Goal: Task Accomplishment & Management: Use online tool/utility

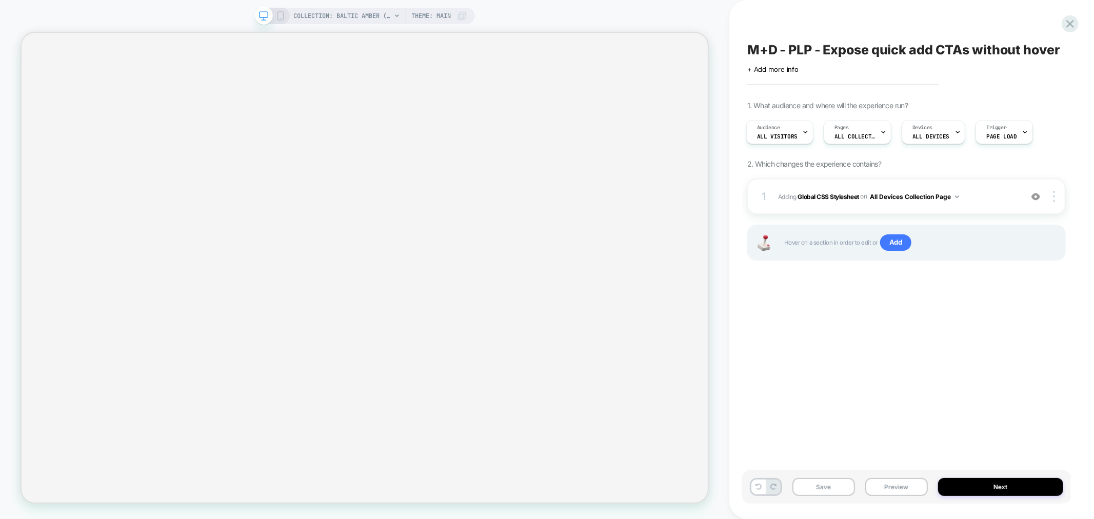
select select "******"
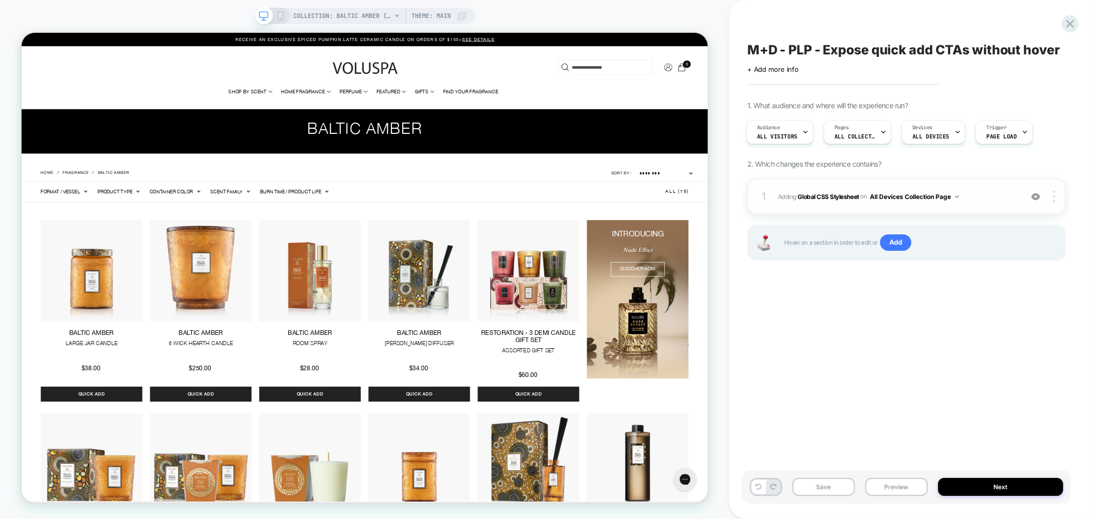
click at [1037, 197] on img at bounding box center [1036, 196] width 9 height 9
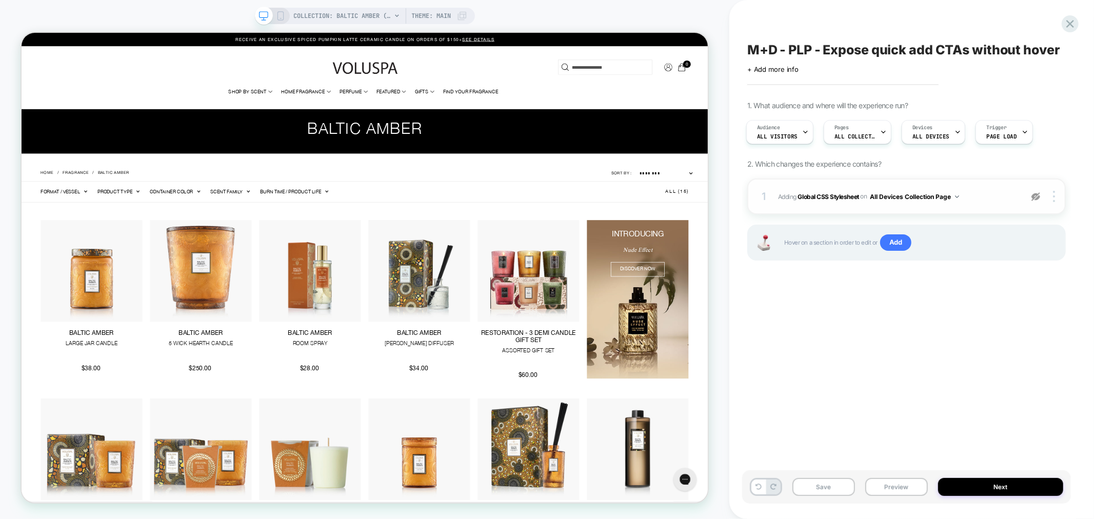
click at [1037, 197] on img at bounding box center [1036, 196] width 9 height 9
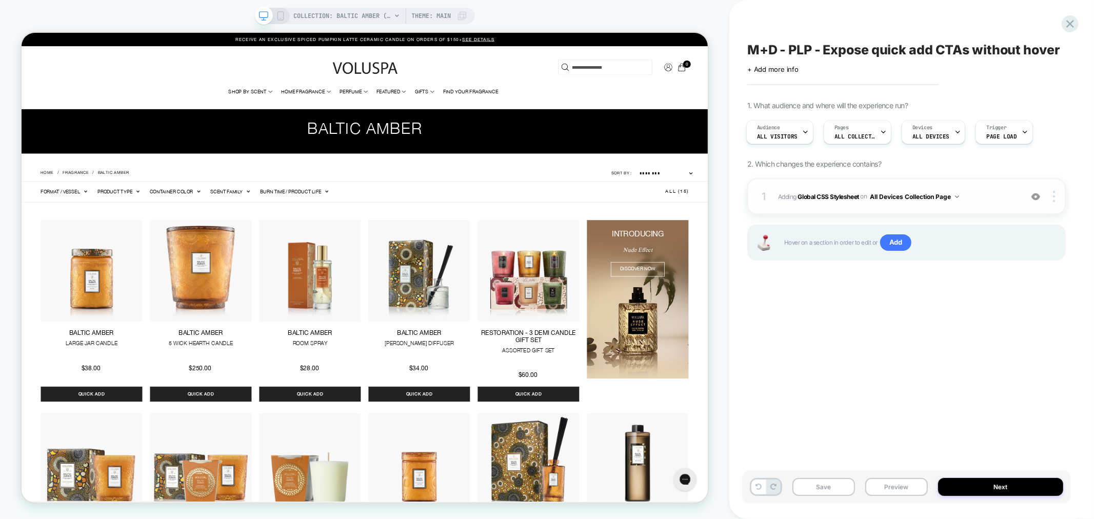
click at [1037, 197] on img at bounding box center [1036, 196] width 9 height 9
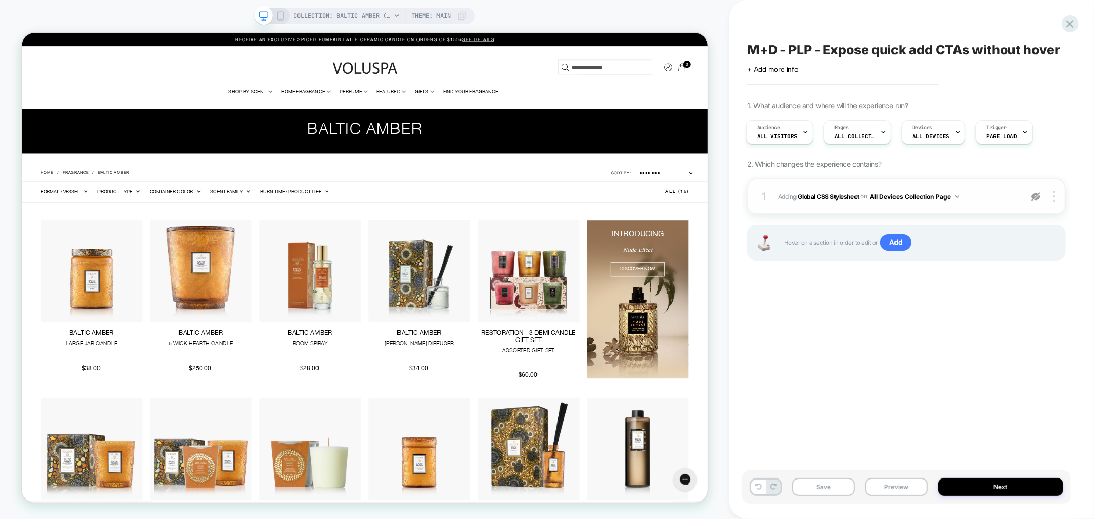
click at [1037, 197] on img at bounding box center [1036, 196] width 9 height 9
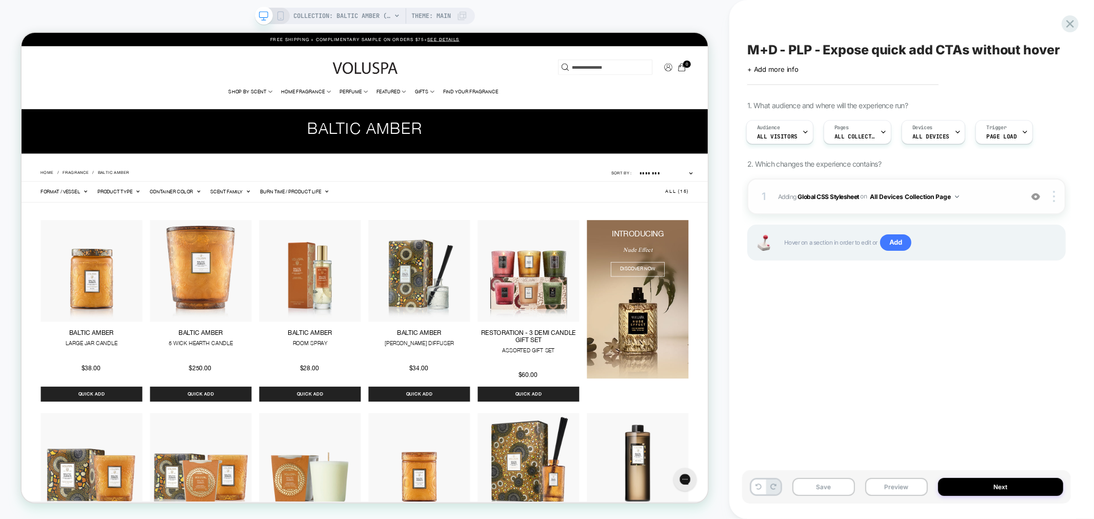
click at [1037, 198] on img at bounding box center [1036, 196] width 9 height 9
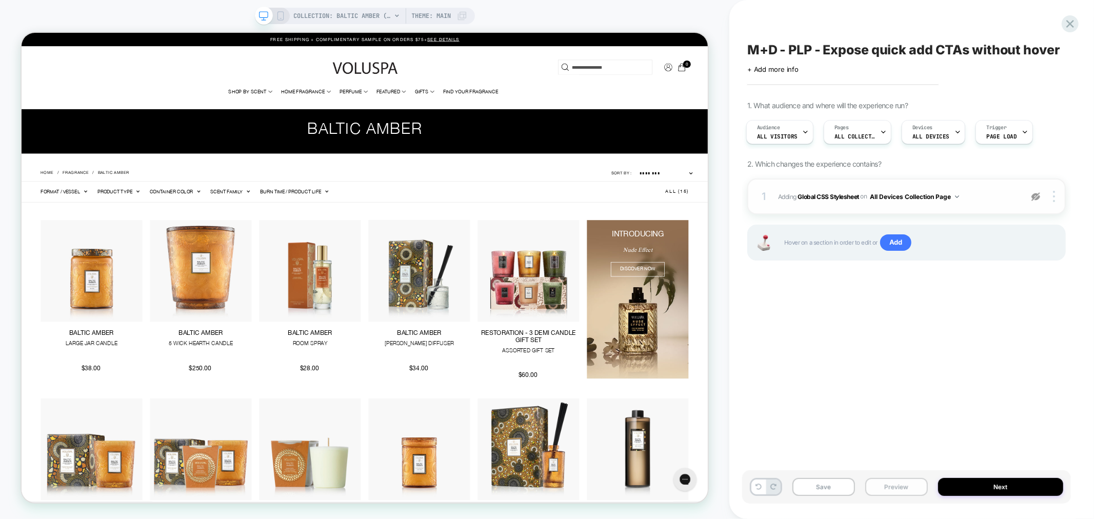
click at [900, 484] on button "Preview" at bounding box center [896, 487] width 63 height 18
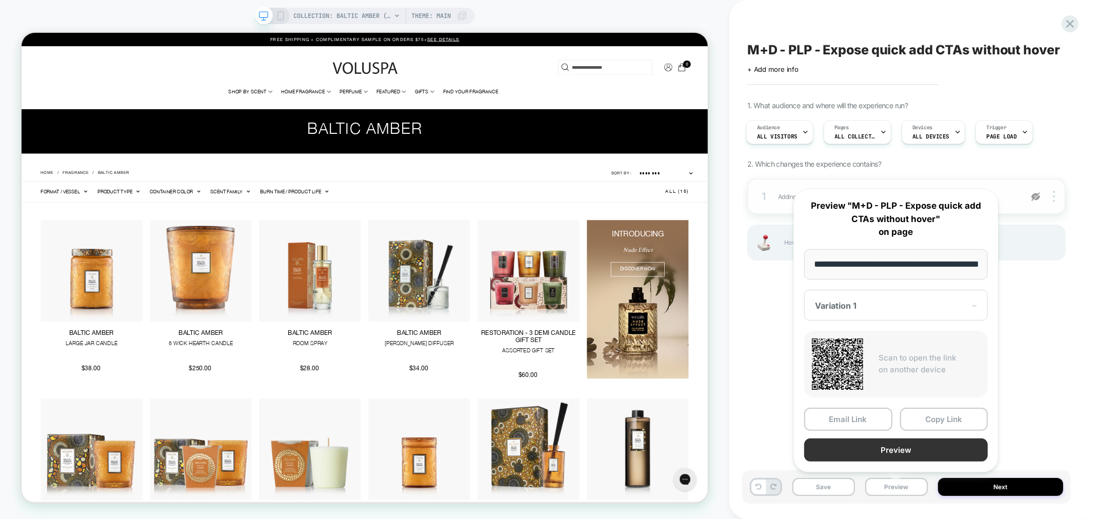
click at [919, 444] on button "Preview" at bounding box center [896, 450] width 184 height 23
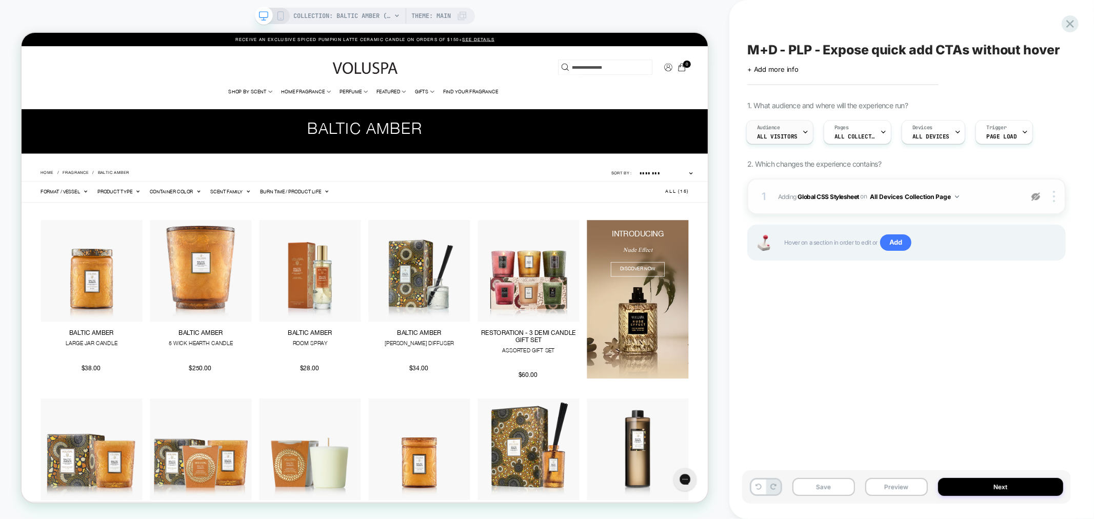
click at [781, 131] on div "Audience All Visitors" at bounding box center [777, 132] width 61 height 23
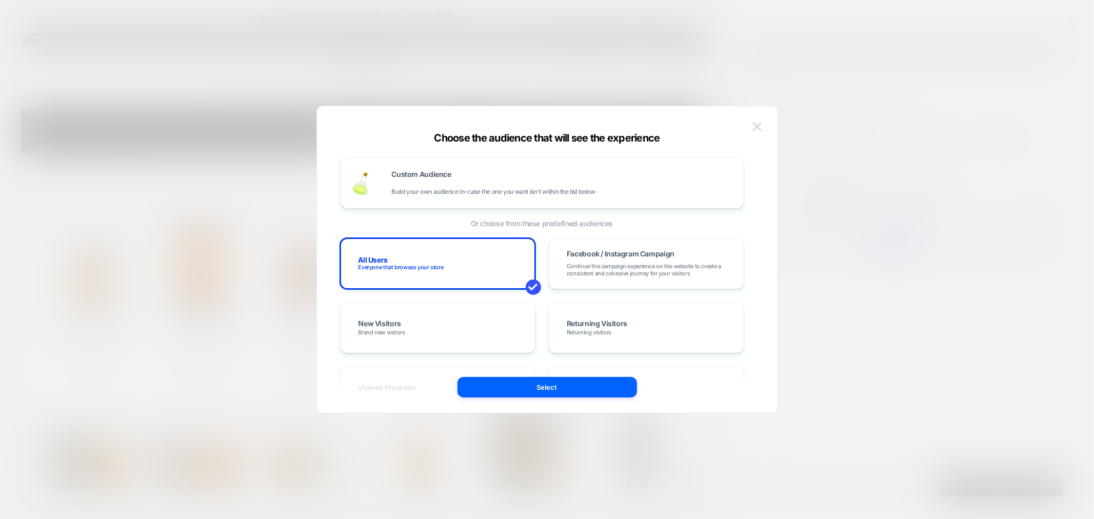
click at [756, 124] on img at bounding box center [757, 126] width 9 height 9
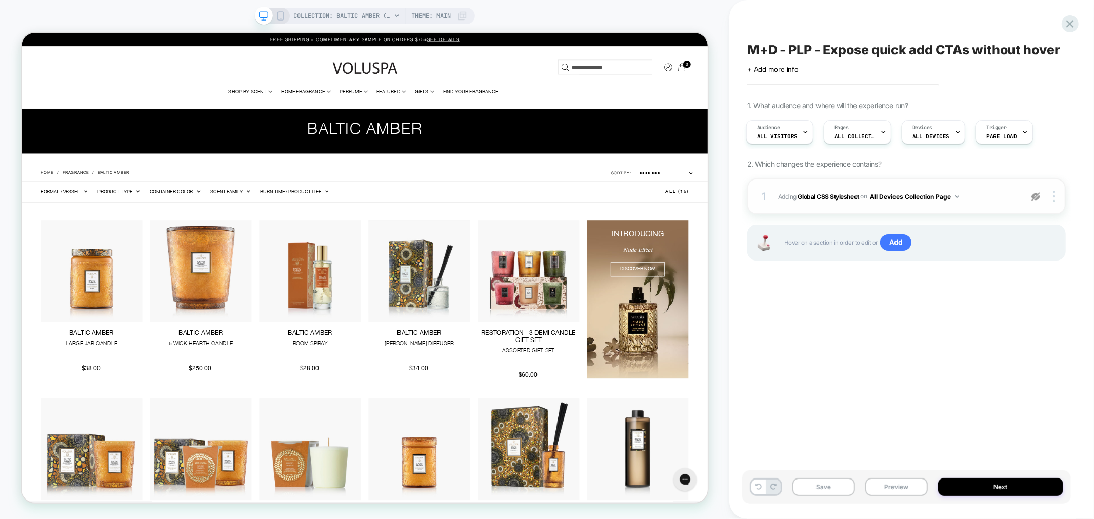
click at [1038, 198] on img at bounding box center [1036, 196] width 9 height 9
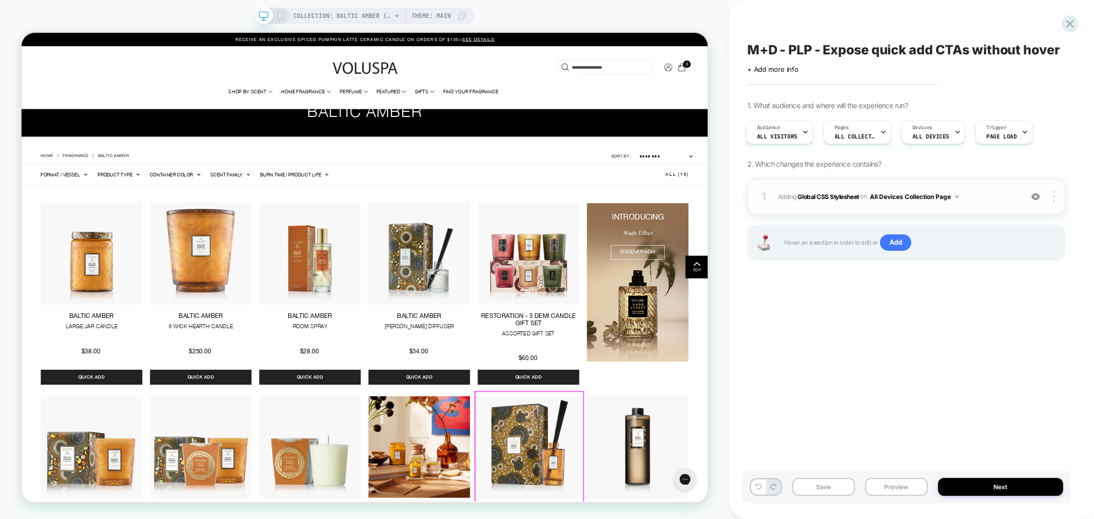
scroll to position [114, 0]
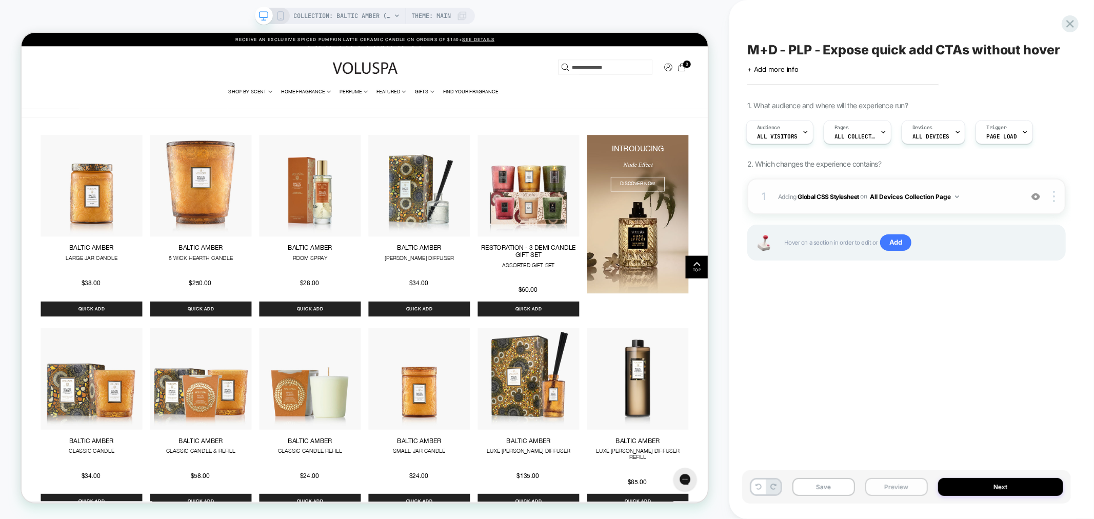
click at [905, 483] on button "Preview" at bounding box center [896, 487] width 63 height 18
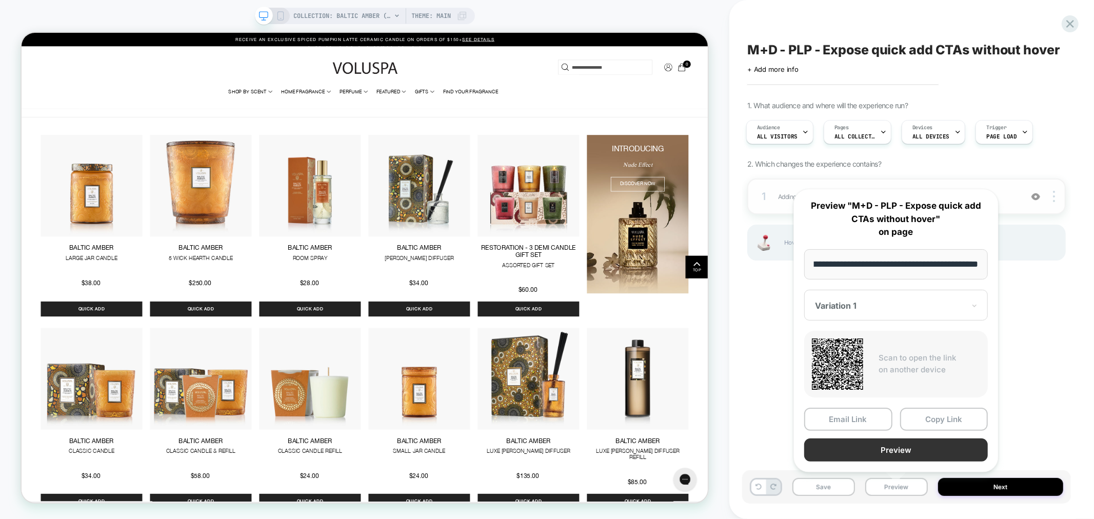
scroll to position [0, 0]
click at [930, 452] on button "Preview" at bounding box center [896, 450] width 184 height 23
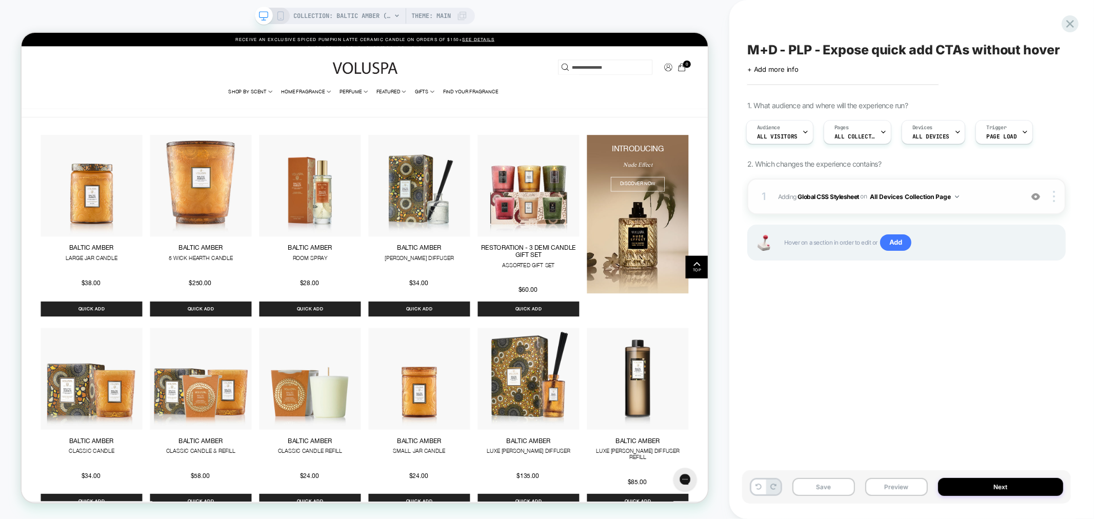
click at [283, 16] on icon at bounding box center [280, 15] width 9 height 9
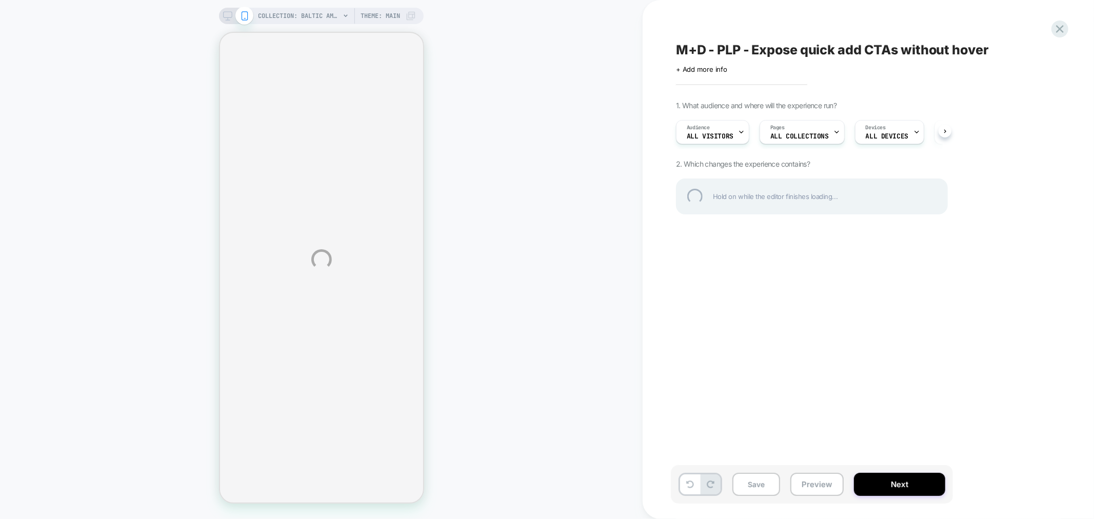
select select "******"
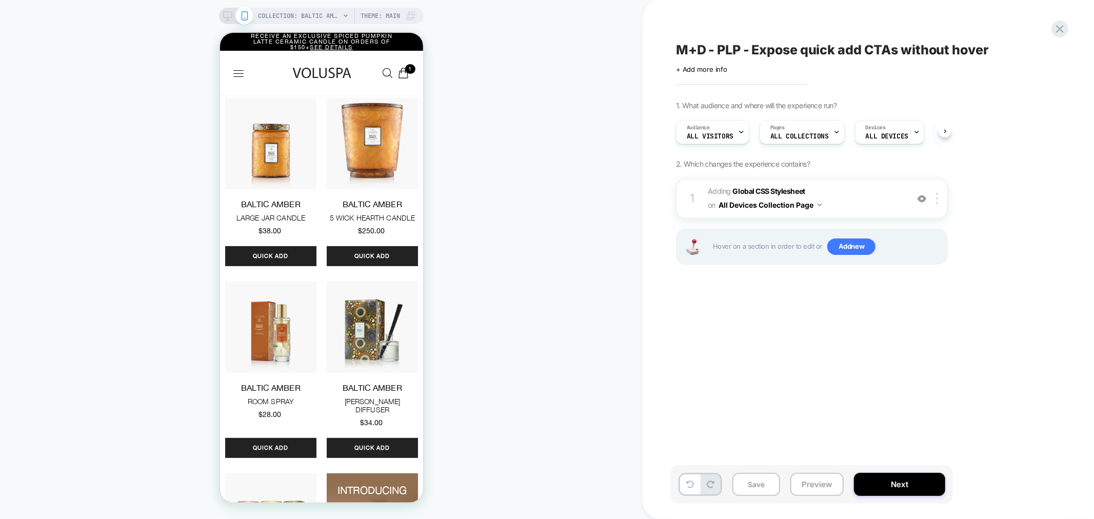
scroll to position [0, 1]
click at [821, 484] on button "Preview" at bounding box center [817, 484] width 53 height 23
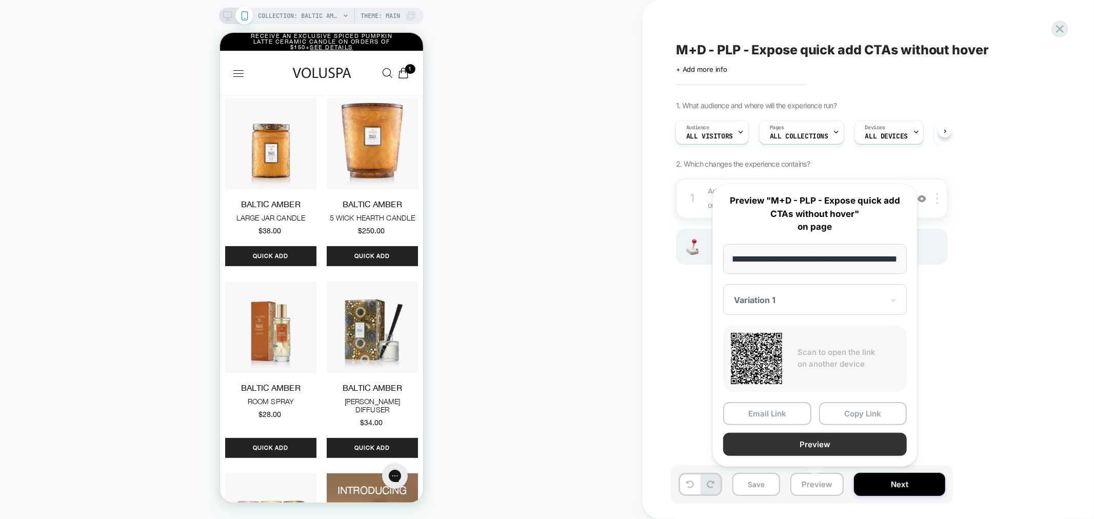
scroll to position [0, 0]
click at [814, 440] on button "Preview" at bounding box center [815, 444] width 184 height 23
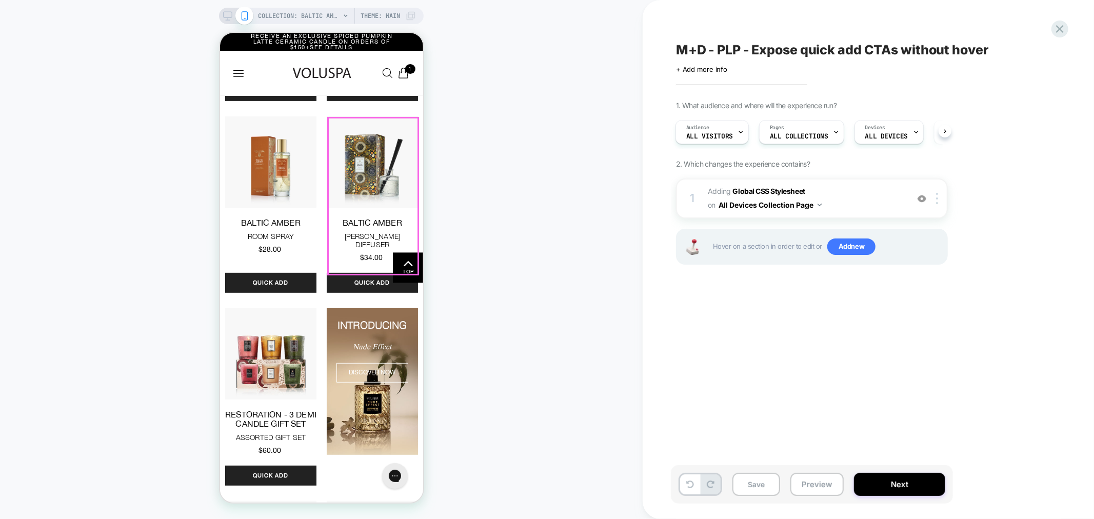
scroll to position [285, 0]
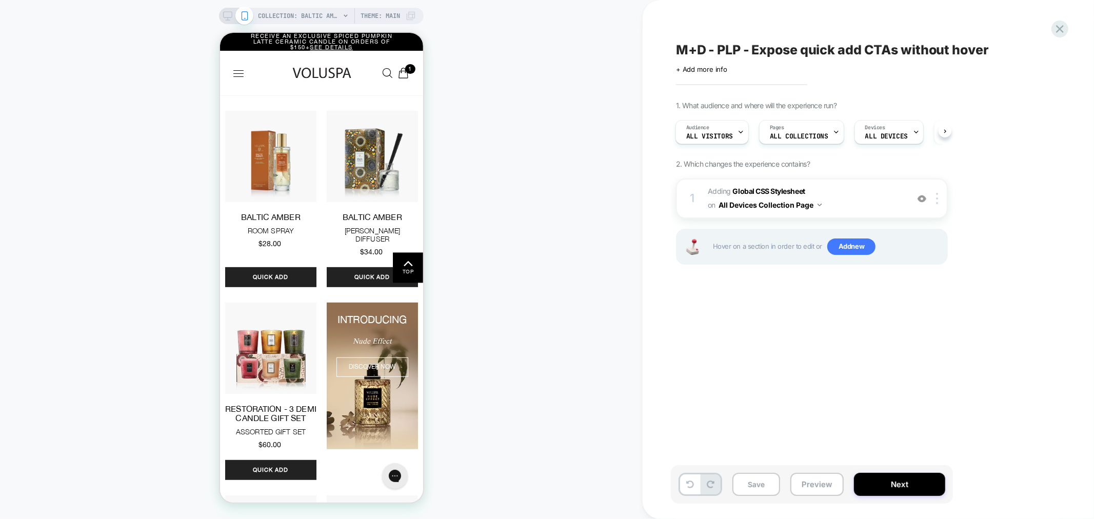
click at [747, 48] on span "M+D - PLP - Expose quick add CTAs without hover" at bounding box center [832, 49] width 313 height 15
click at [826, 485] on button "Preview" at bounding box center [817, 484] width 53 height 23
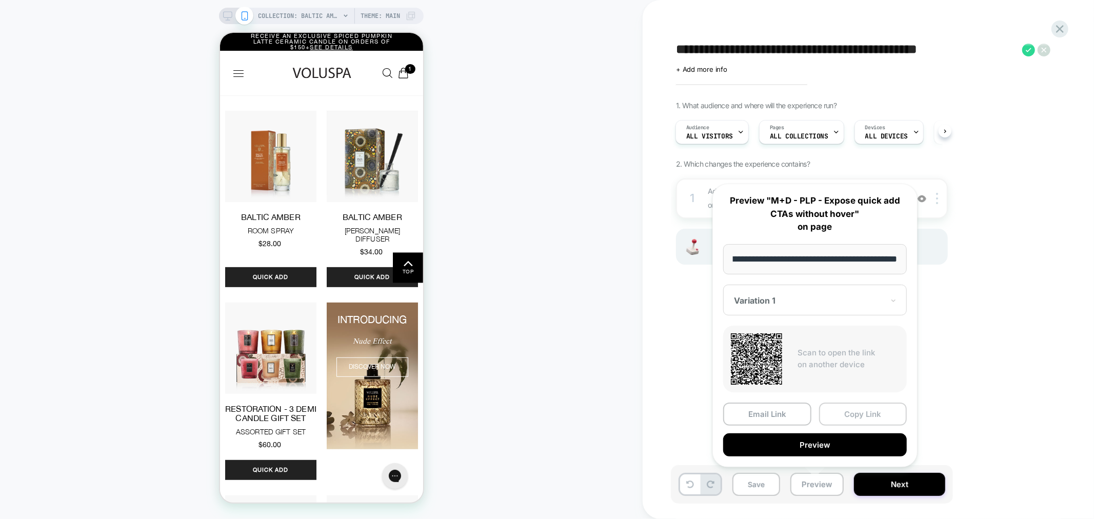
scroll to position [0, 0]
click at [845, 409] on button "Copy Link" at bounding box center [863, 414] width 88 height 23
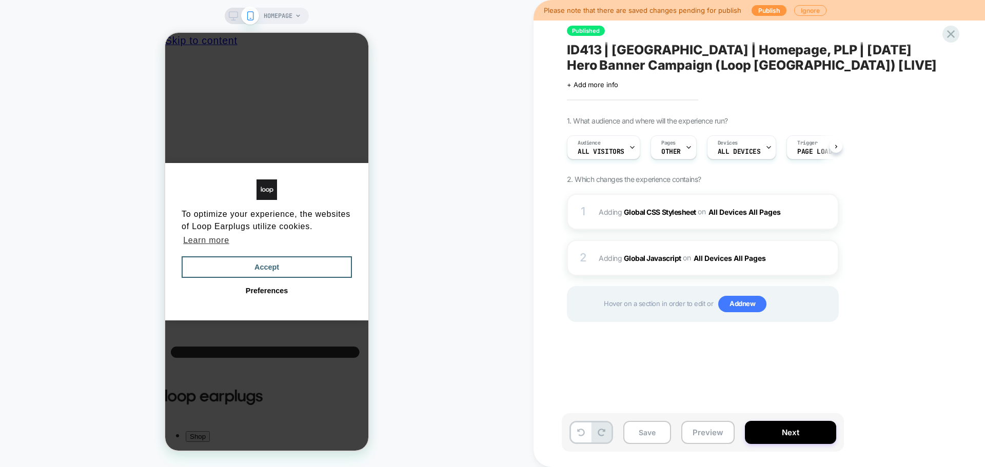
scroll to position [0, 1]
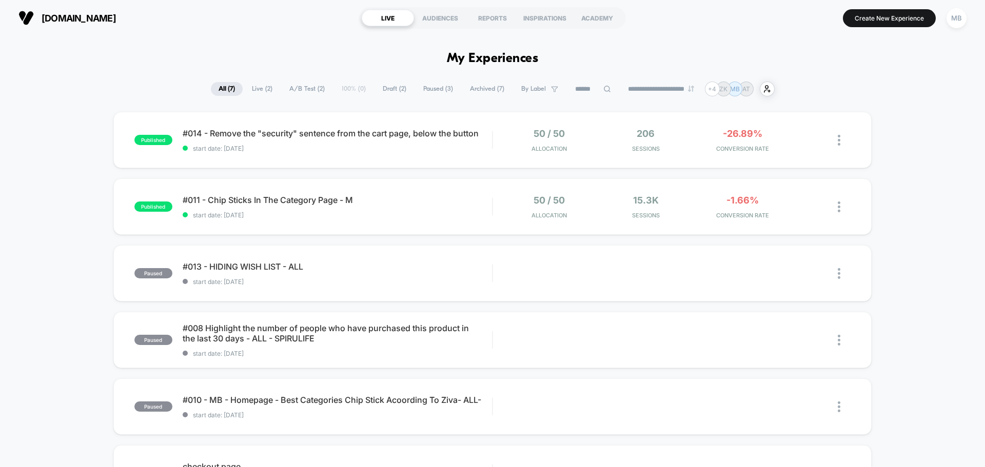
drag, startPoint x: 960, startPoint y: 18, endPoint x: 948, endPoint y: 25, distance: 13.8
click at [959, 18] on div "MB" at bounding box center [956, 18] width 20 height 20
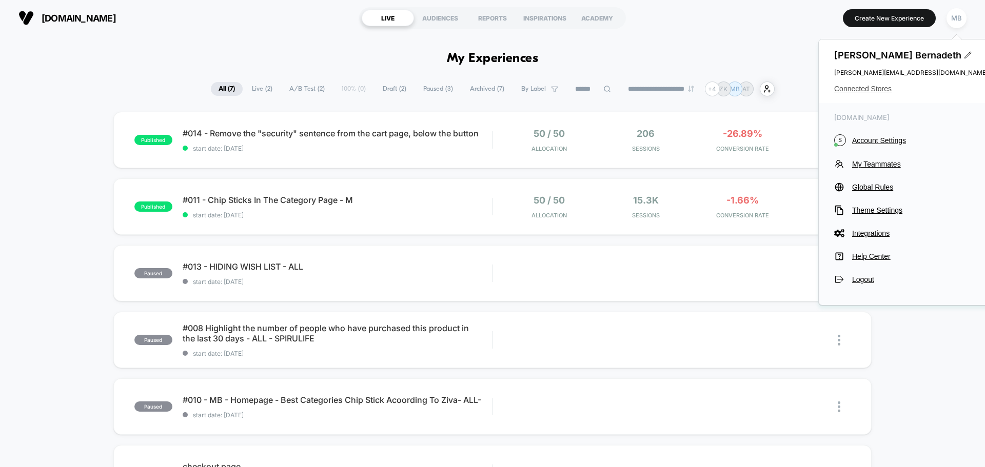
click at [854, 90] on span "Connected Stores" at bounding box center [911, 89] width 154 height 8
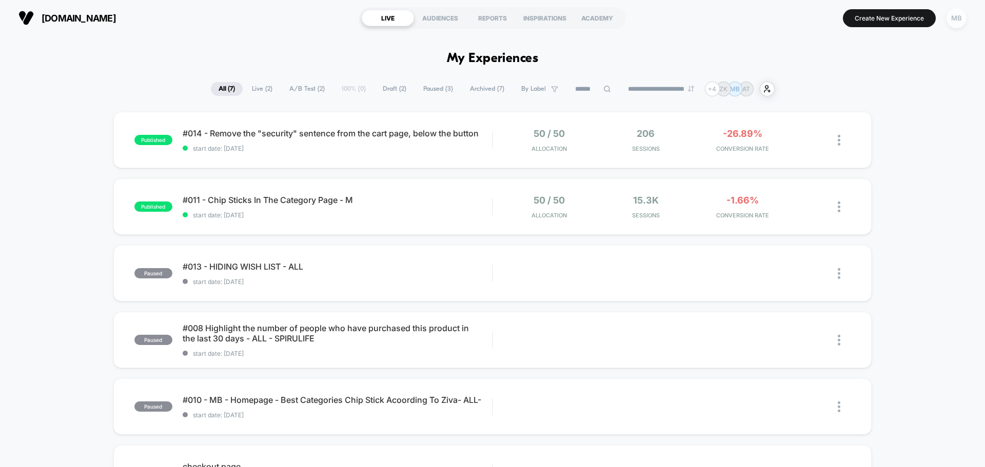
click at [952, 22] on div "MB" at bounding box center [956, 18] width 20 height 20
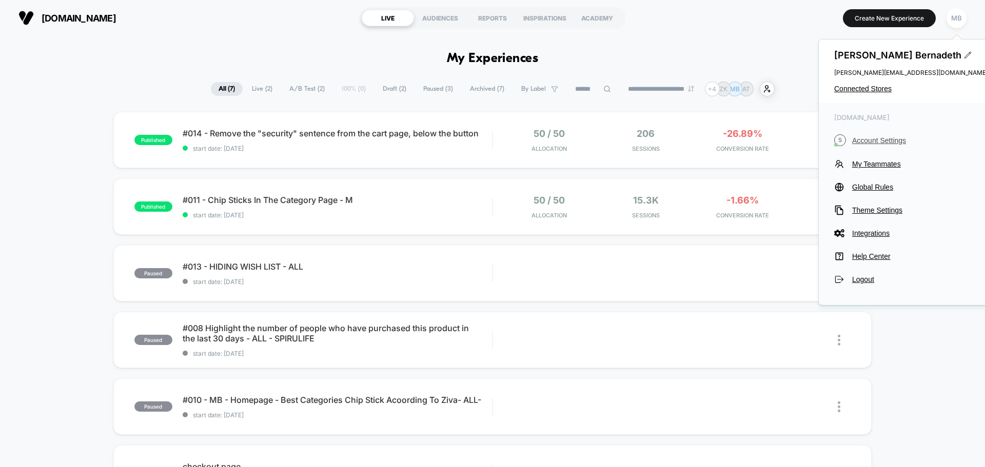
click at [879, 141] on span "Account Settings" at bounding box center [920, 140] width 136 height 8
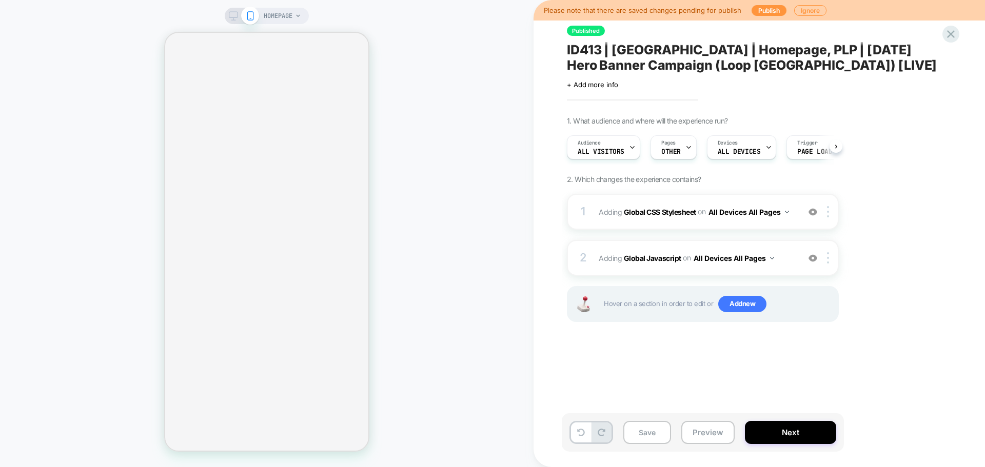
scroll to position [0, 1]
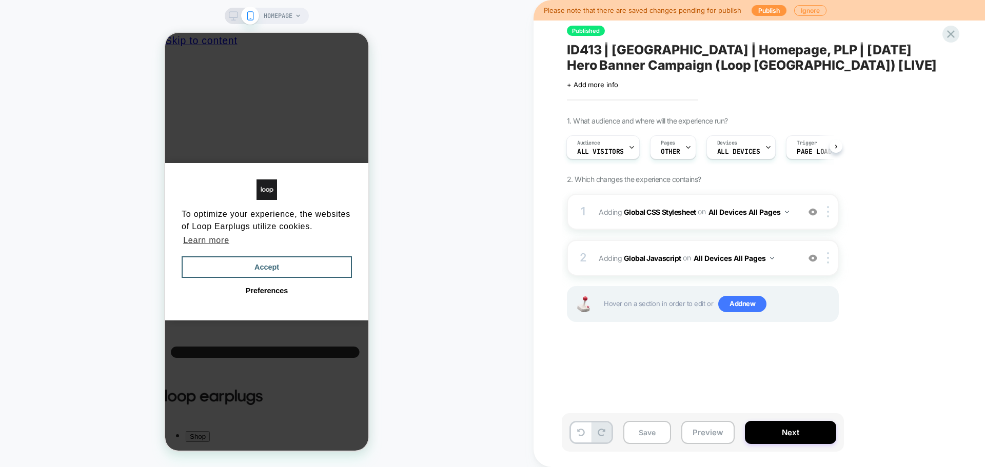
scroll to position [0, 8]
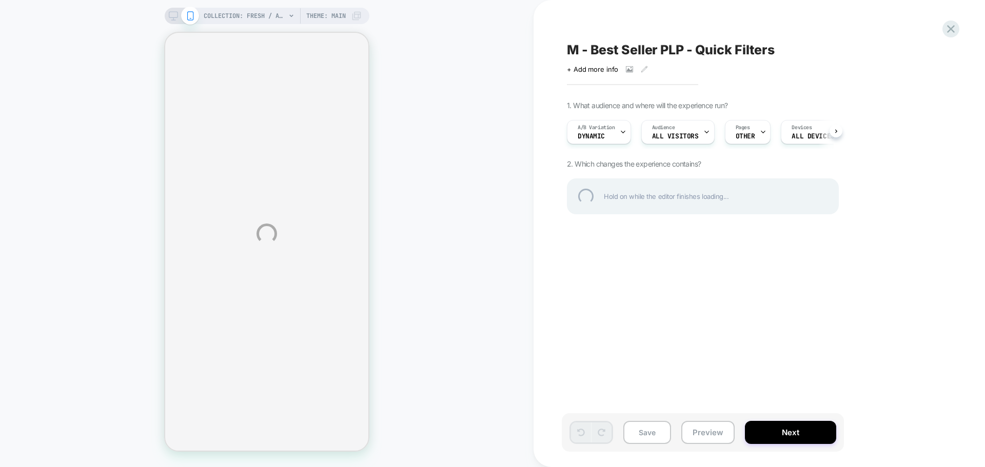
select select "******"
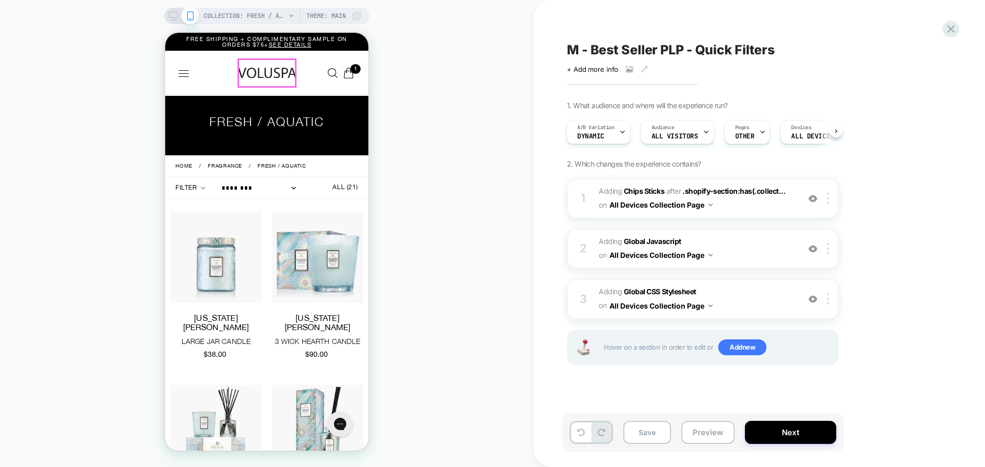
click at [270, 69] on img "announcements" at bounding box center [267, 73] width 59 height 30
click at [182, 75] on div "announcements" at bounding box center [184, 73] width 10 height 21
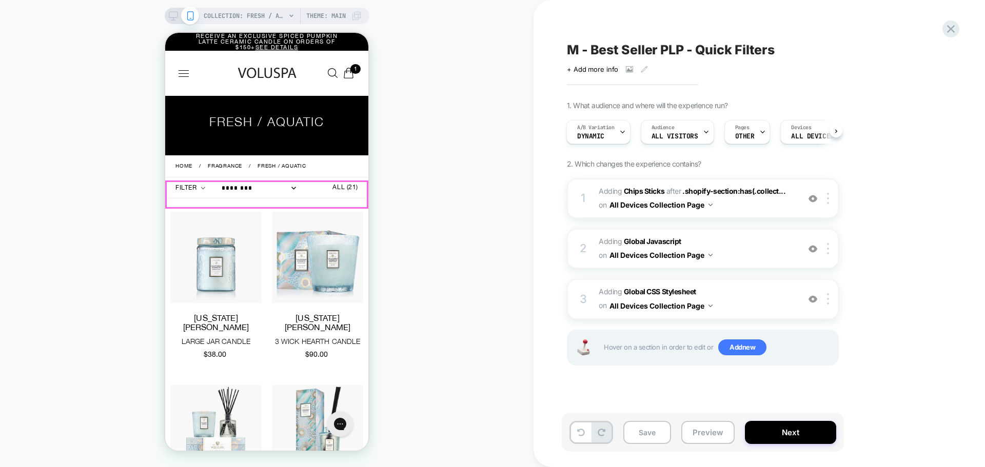
click at [233, 198] on link "Featured" at bounding box center [266, 195] width 203 height 28
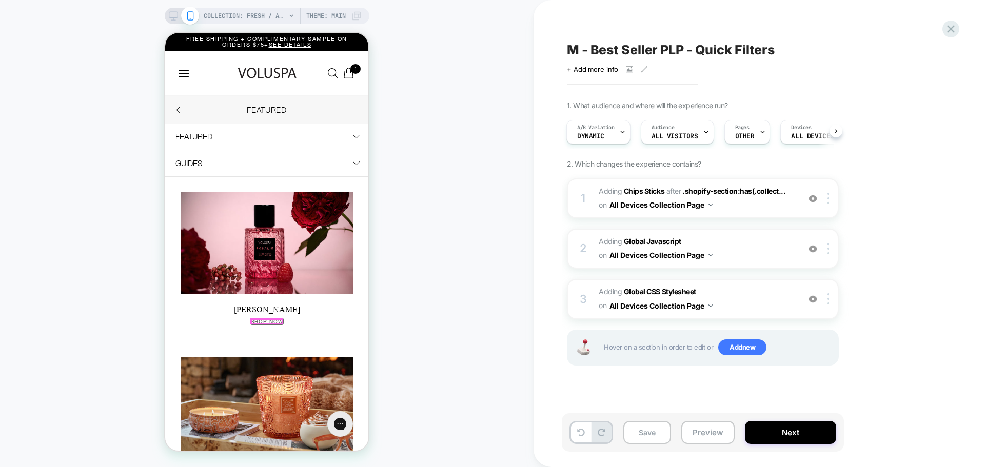
click at [258, 319] on link "SHOP NOW" at bounding box center [267, 322] width 32 height 6
